Goal: Information Seeking & Learning: Learn about a topic

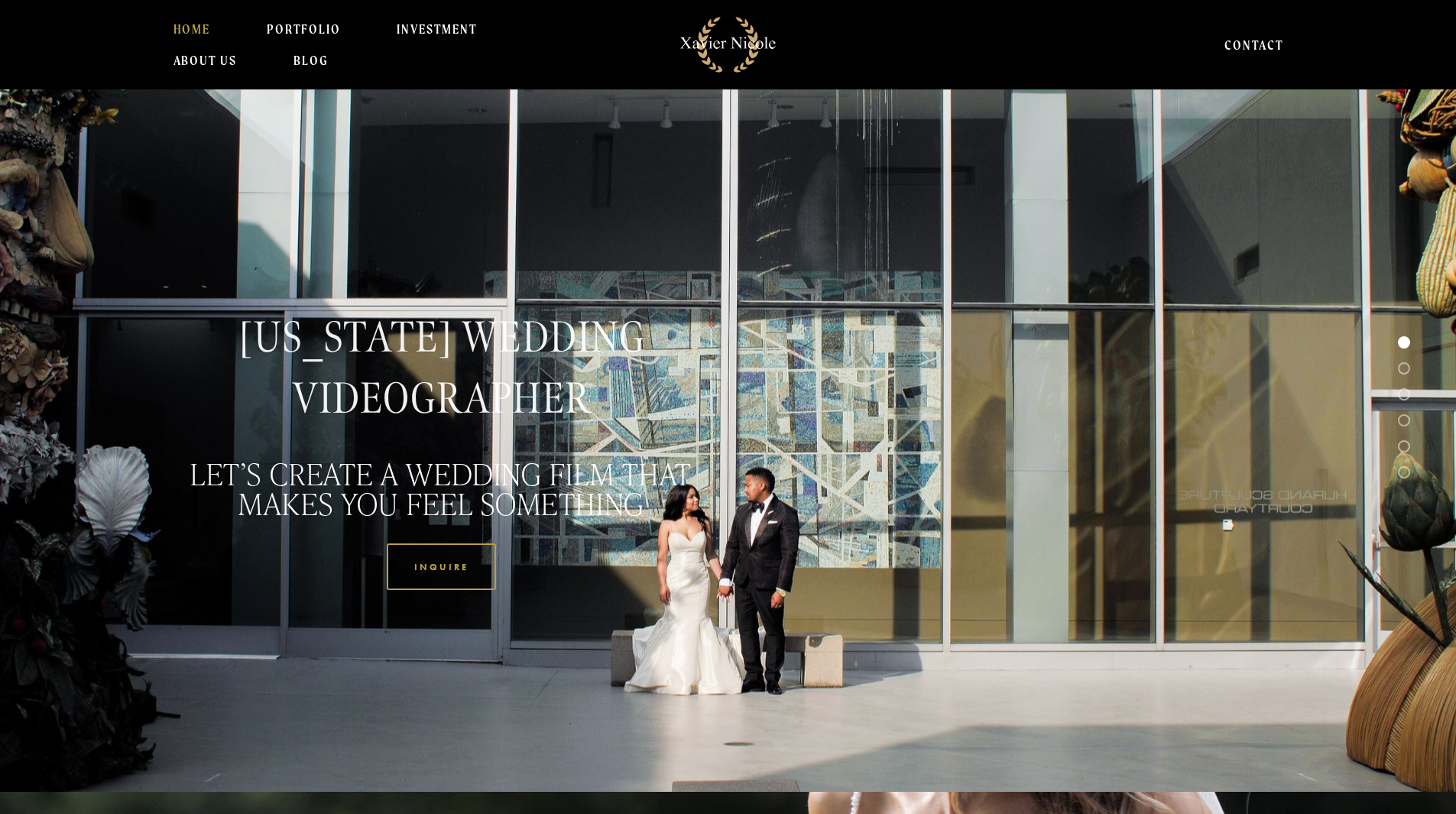
click at [1164, 45] on link "CONTACT" at bounding box center [1254, 44] width 59 height 31
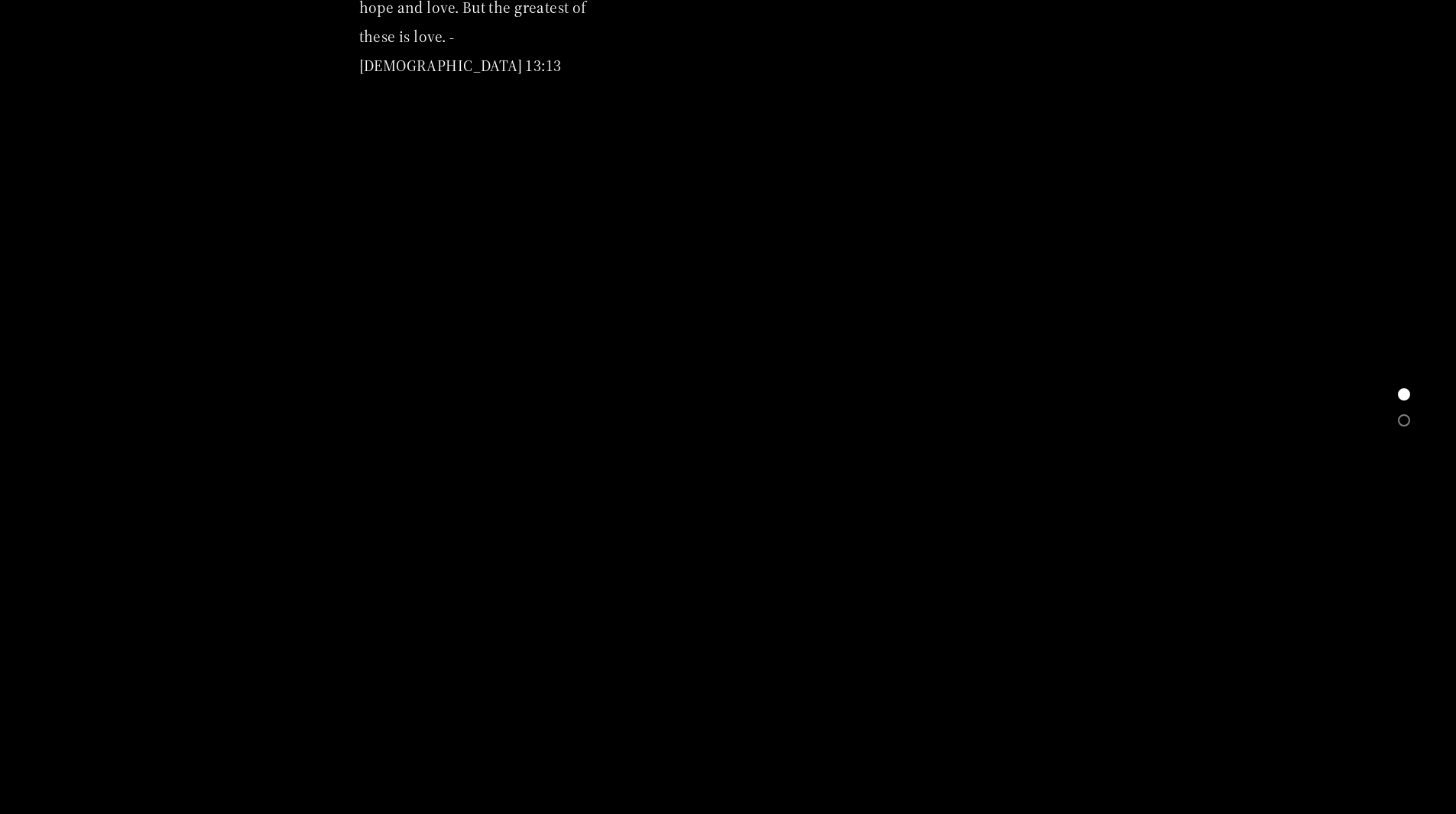
scroll to position [535, 0]
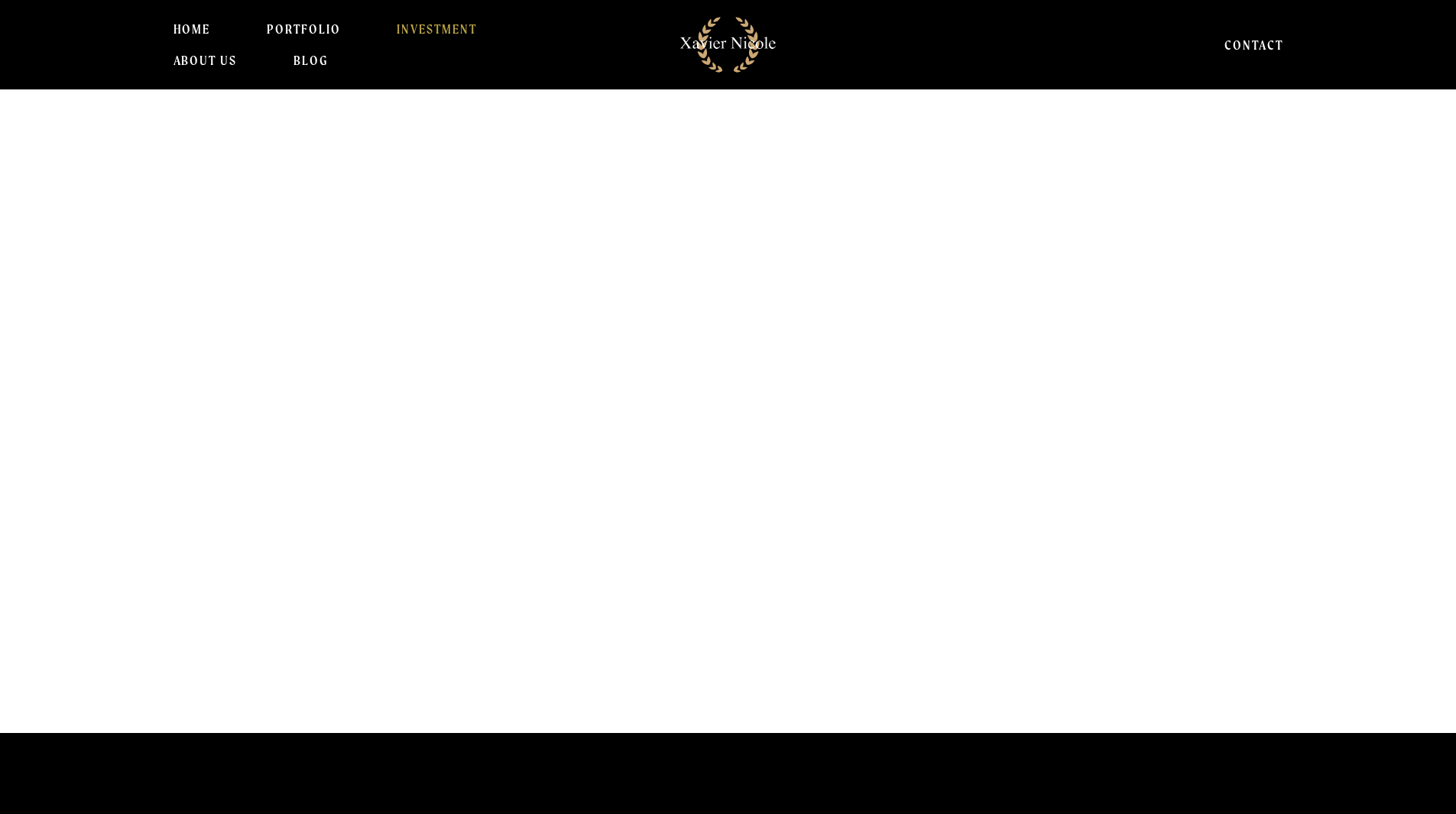
click at [444, 31] on link "INVESTMENT" at bounding box center [436, 29] width 80 height 31
